Goal: Complete application form

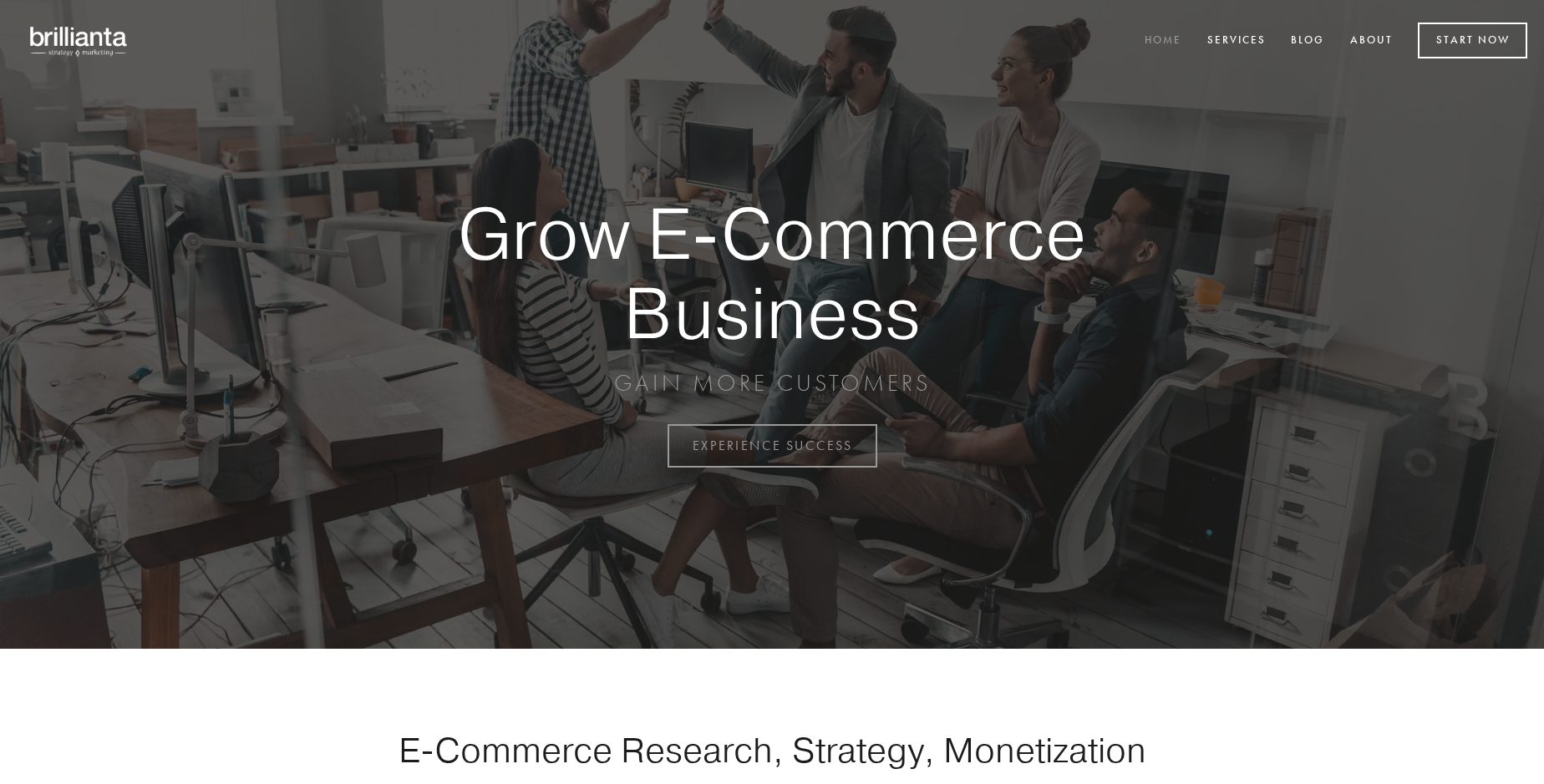
scroll to position [4378, 0]
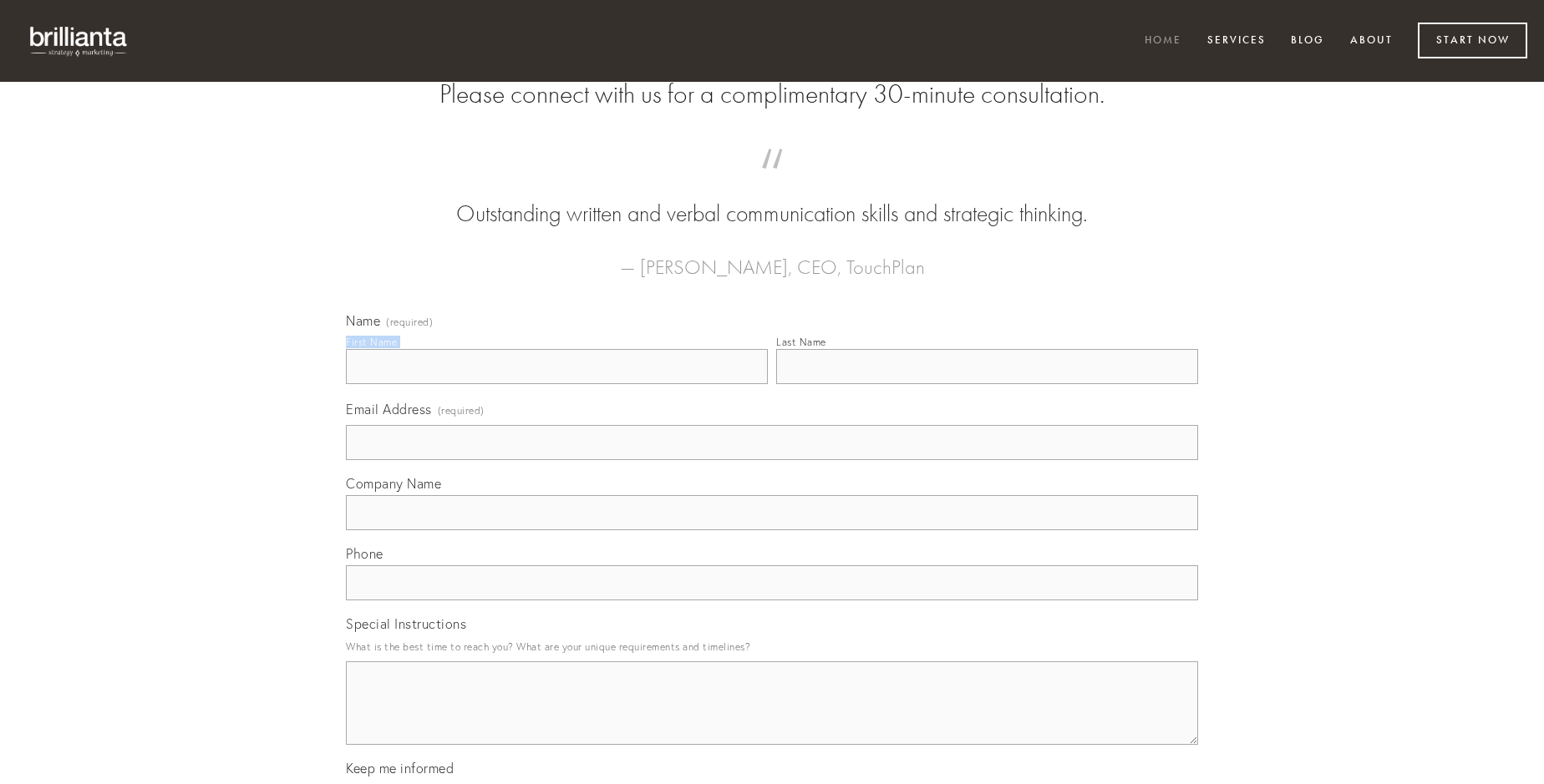
type input "[PERSON_NAME]"
click at [986, 384] on input "Last Name" at bounding box center [986, 366] width 422 height 35
type input "[PERSON_NAME]"
click at [772, 460] on input "Email Address (required)" at bounding box center [771, 442] width 852 height 35
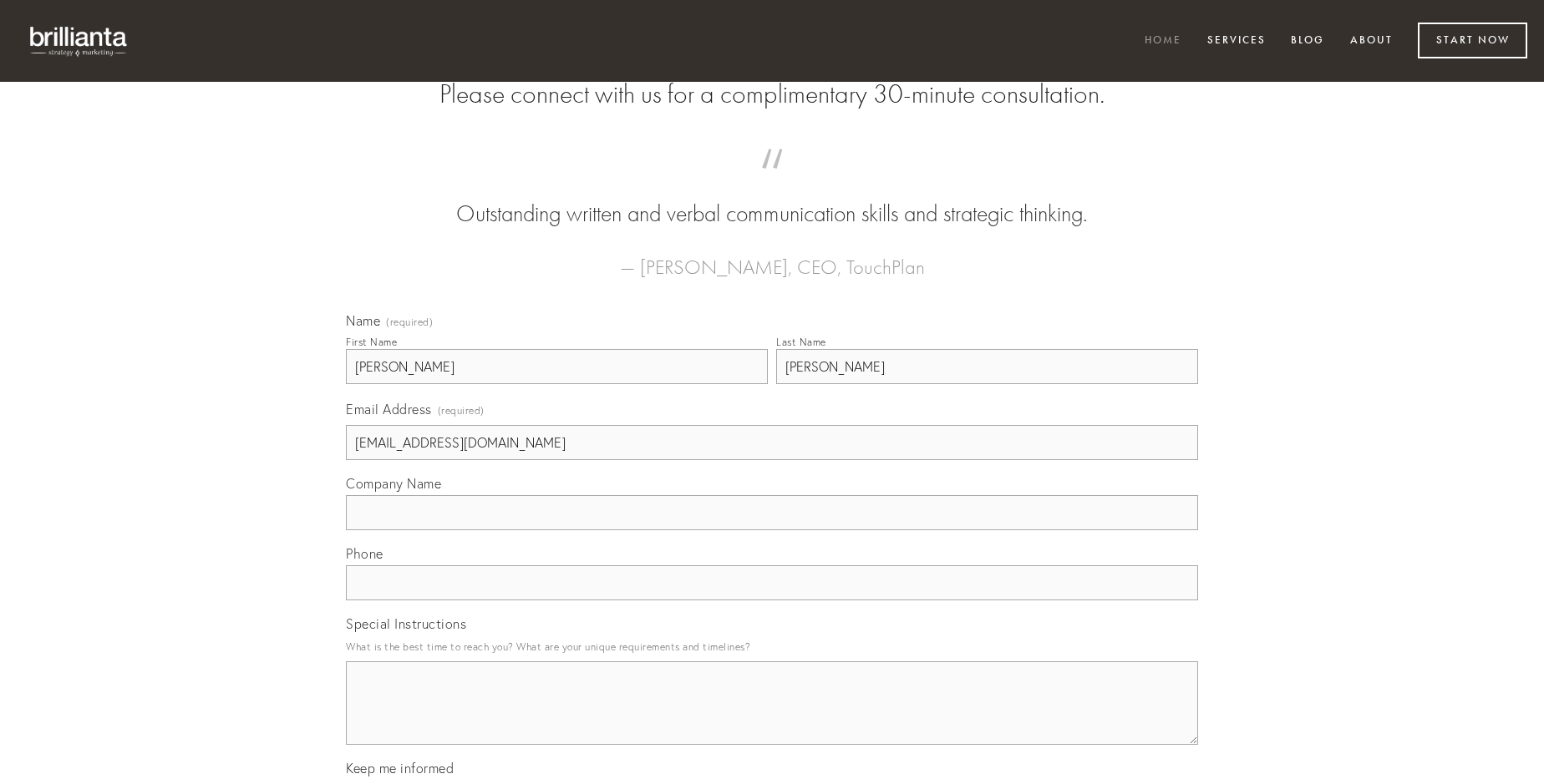
type input "[EMAIL_ADDRESS][DOMAIN_NAME]"
click at [772, 530] on input "Company Name" at bounding box center [771, 512] width 852 height 35
type input "clementia"
click at [772, 600] on input "text" at bounding box center [771, 582] width 852 height 35
click at [772, 718] on textarea "Special Instructions" at bounding box center [771, 703] width 852 height 84
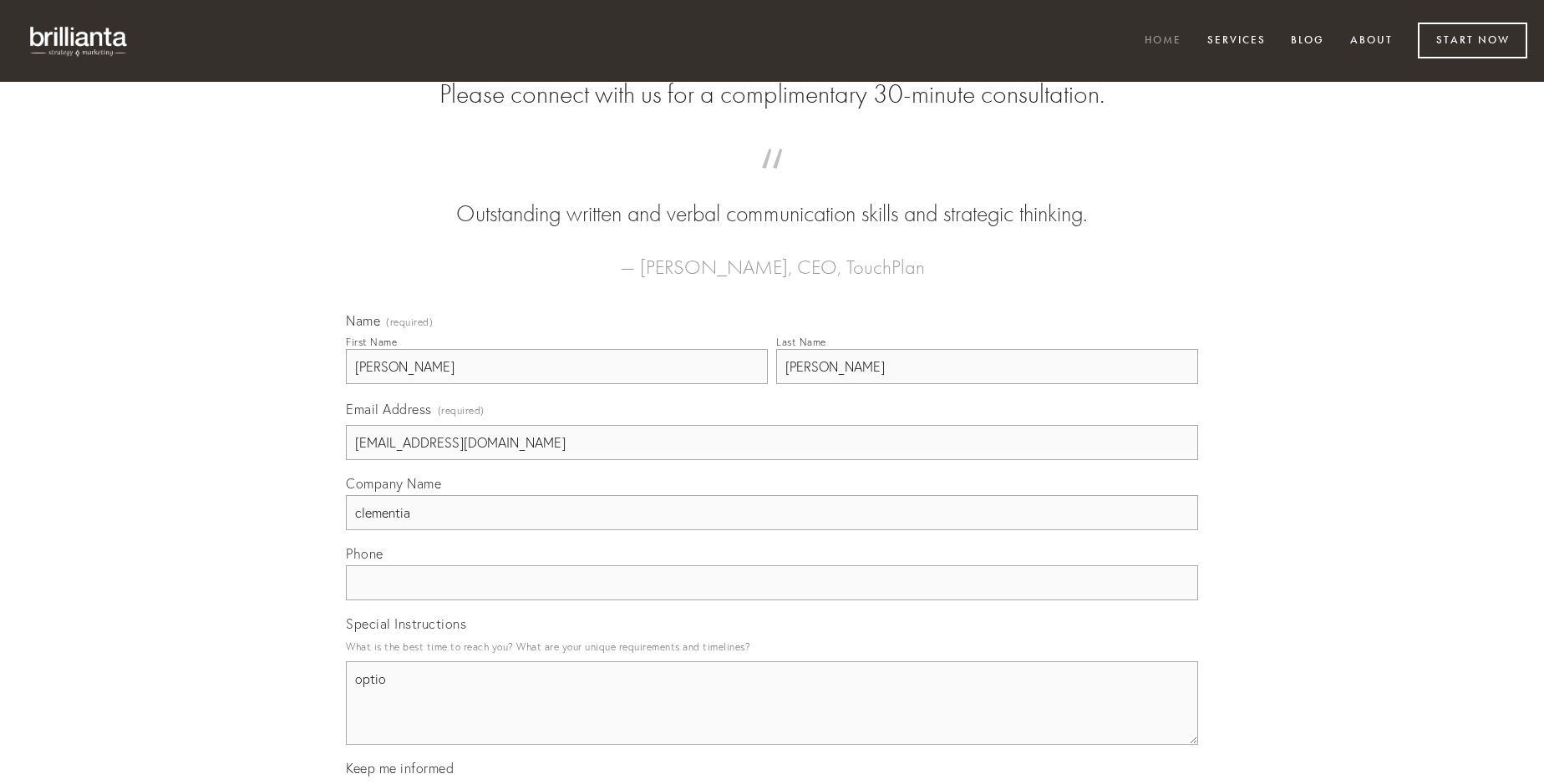
type textarea "optio"
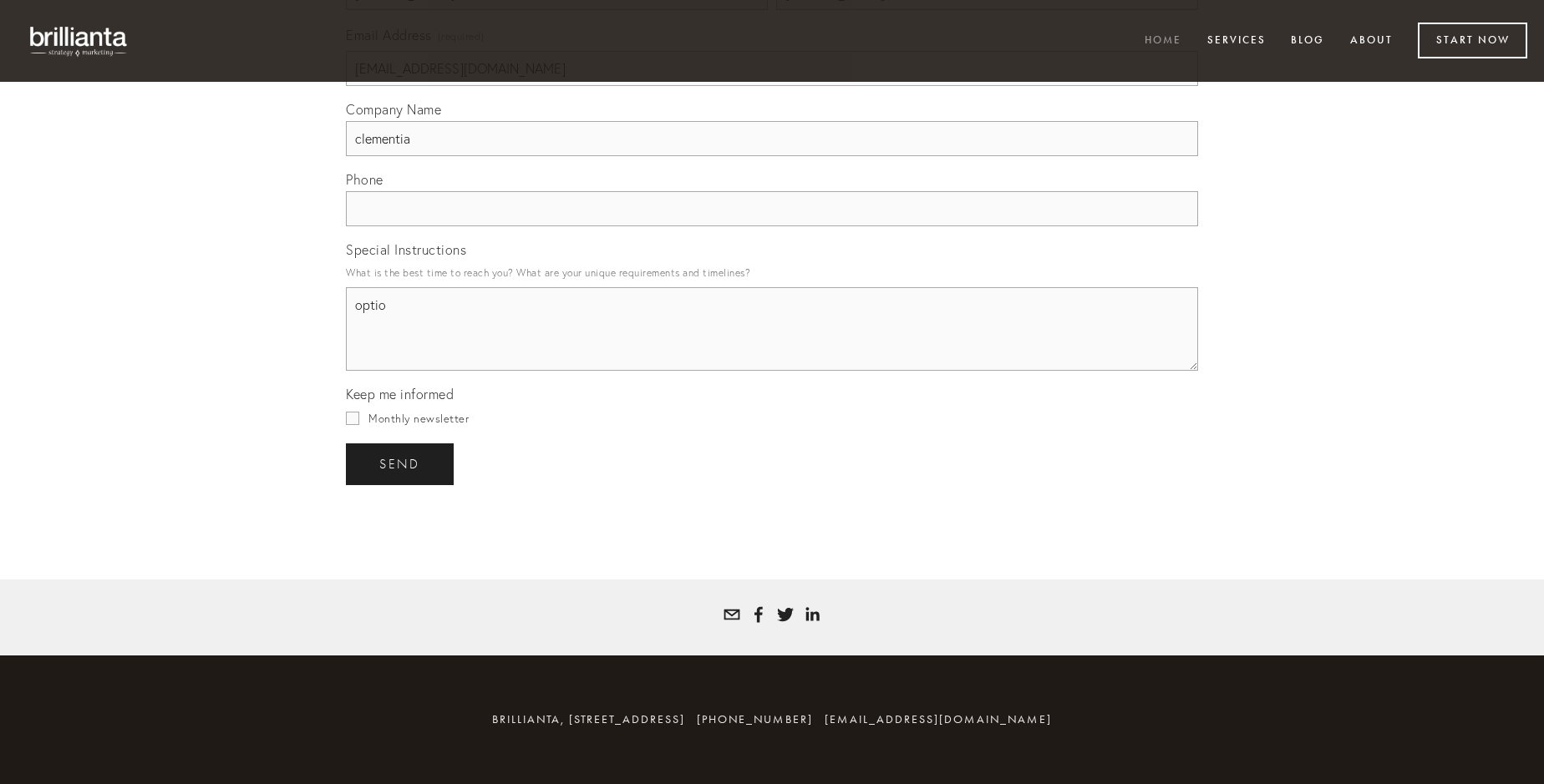
click at [401, 463] on span "send" at bounding box center [399, 464] width 41 height 15
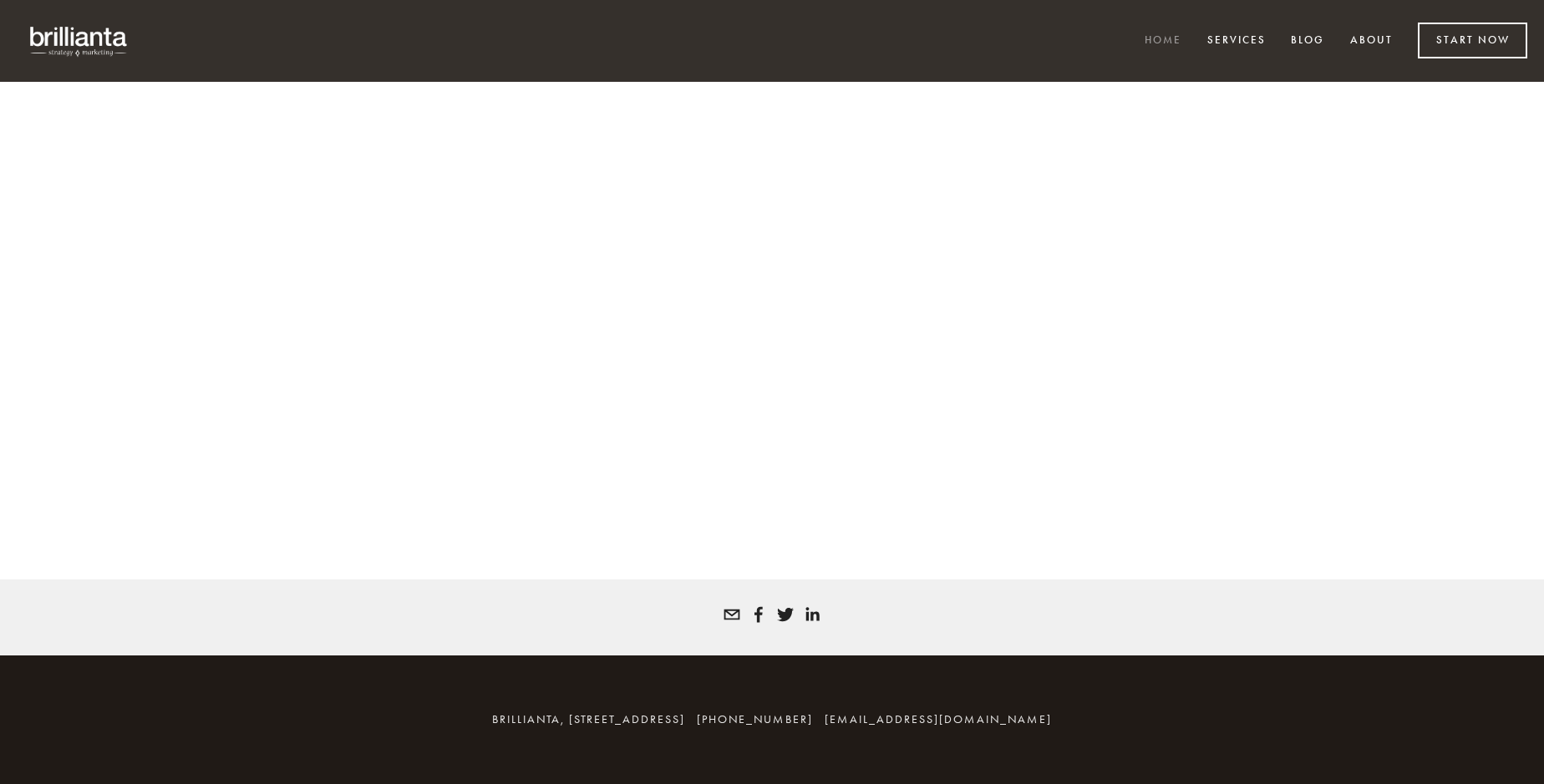
scroll to position [4355, 0]
